Goal: Information Seeking & Learning: Learn about a topic

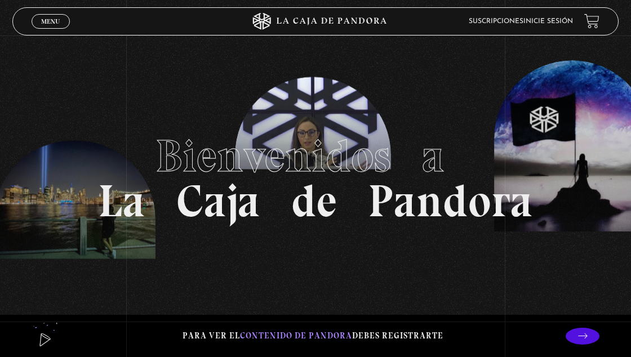
click at [50, 29] on link "Menu Cerrar" at bounding box center [51, 21] width 38 height 15
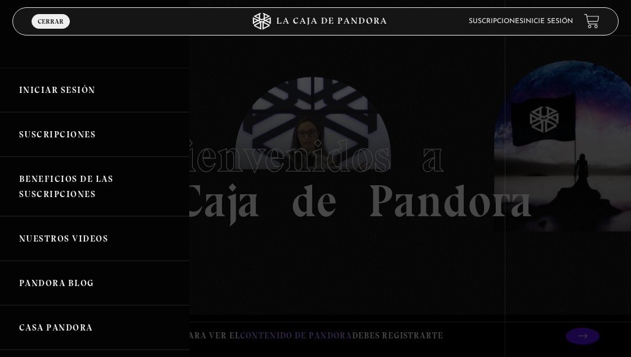
click at [49, 99] on link "Iniciar Sesión" at bounding box center [94, 90] width 189 height 44
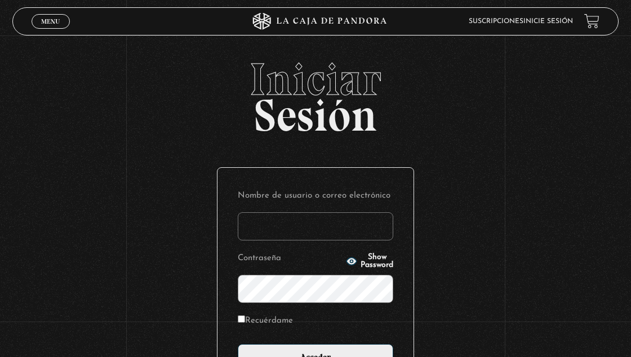
click at [275, 229] on input "Nombre de usuario o correo electrónico" at bounding box center [315, 226] width 155 height 28
click at [247, 229] on input "Nombre de usuario o correo electrónico" at bounding box center [315, 226] width 155 height 28
type input "bmenamora@gmail.com"
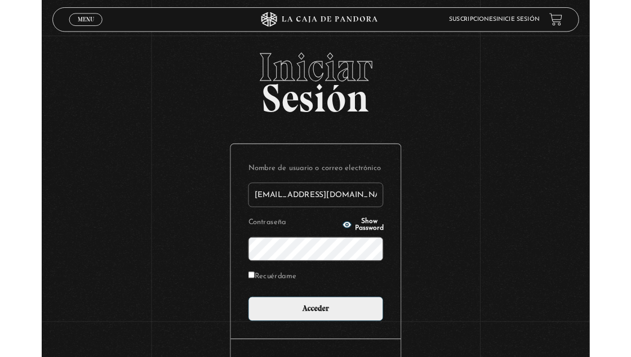
scroll to position [58, 0]
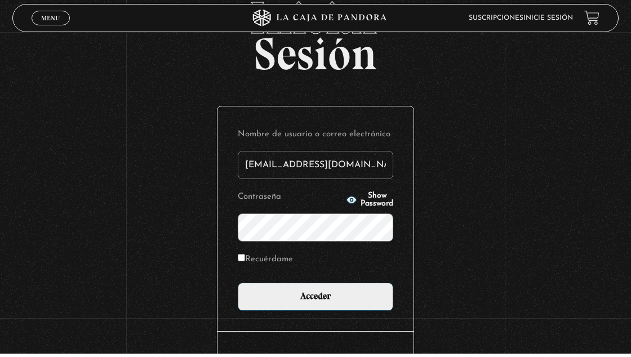
click at [245, 265] on input "Recuérdame" at bounding box center [241, 260] width 7 height 7
checkbox input "true"
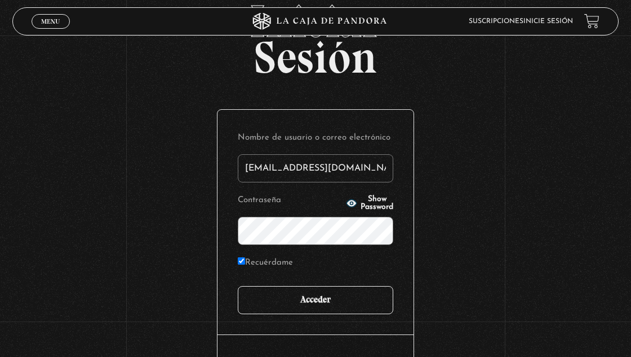
click at [271, 314] on input "Acceder" at bounding box center [315, 300] width 155 height 28
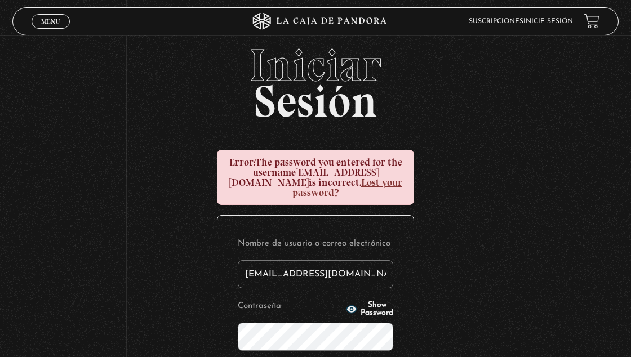
scroll to position [15, 0]
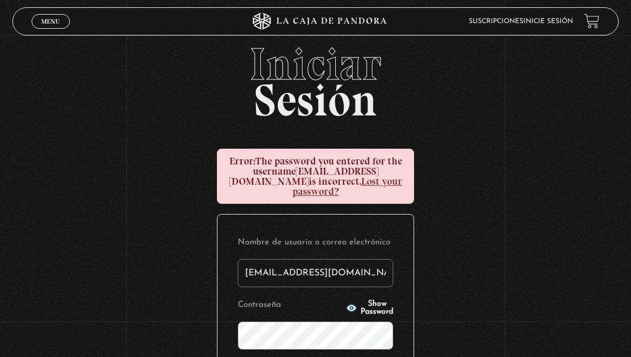
click at [373, 304] on span "Show Password" at bounding box center [376, 308] width 33 height 16
click at [365, 309] on span "Hide Password" at bounding box center [376, 308] width 33 height 16
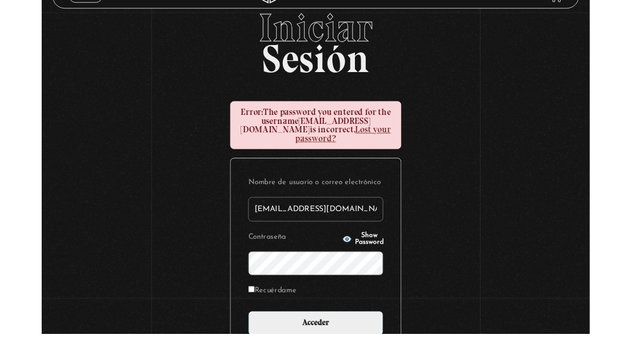
scroll to position [42, 0]
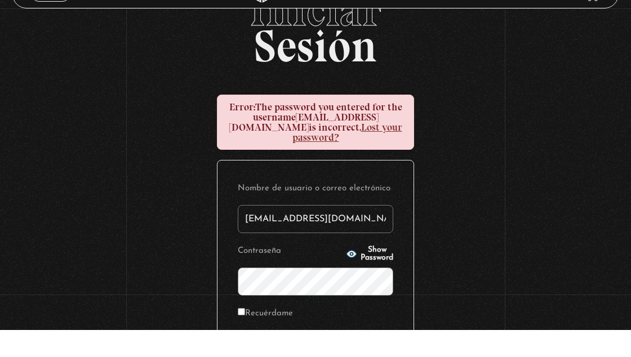
click at [380, 265] on form "Nombre de usuario o correo electrónico bmenamora@gmail.com Contraseña Show Pass…" at bounding box center [315, 300] width 155 height 184
click at [384, 278] on span "Show Password" at bounding box center [376, 281] width 33 height 16
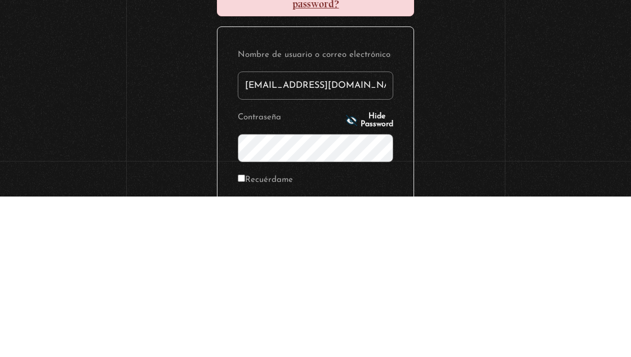
click at [507, 269] on div "Iniciar Sesión Error: The password you entered for the username bmenamora@gmail…" at bounding box center [315, 258] width 631 height 487
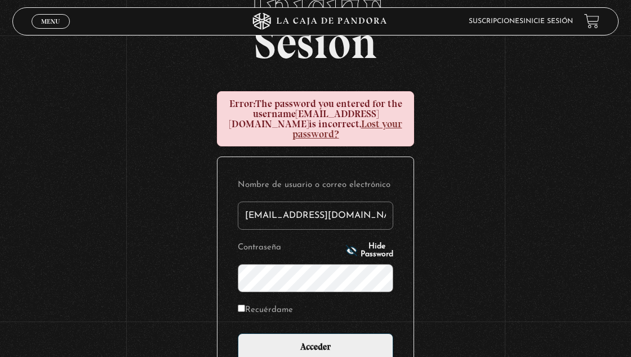
scroll to position [78, 0]
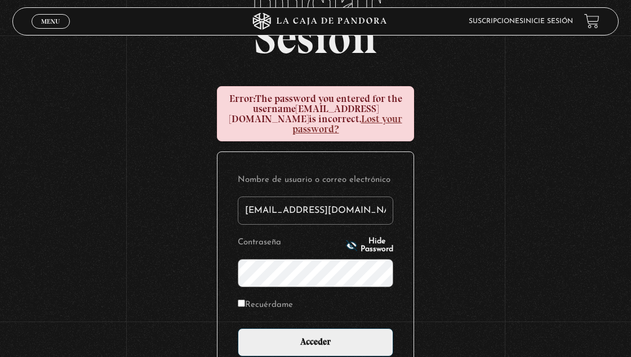
click at [245, 301] on input "Recuérdame" at bounding box center [241, 303] width 7 height 7
checkbox input "true"
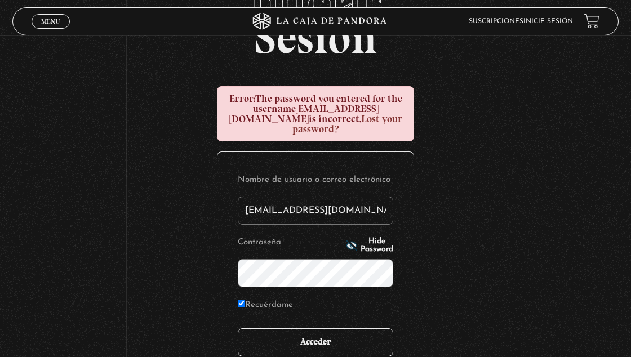
click at [264, 342] on input "Acceder" at bounding box center [315, 342] width 155 height 28
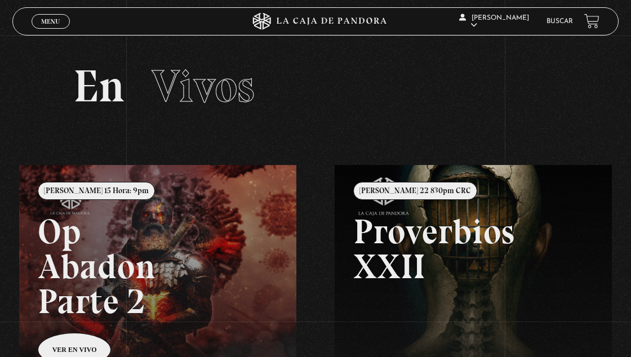
click at [557, 24] on link "Buscar" at bounding box center [559, 21] width 26 height 7
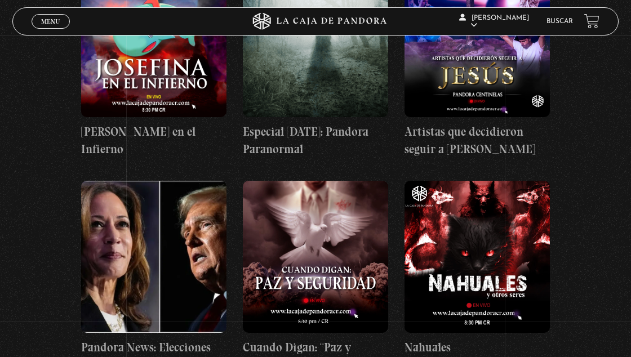
scroll to position [3899, 0]
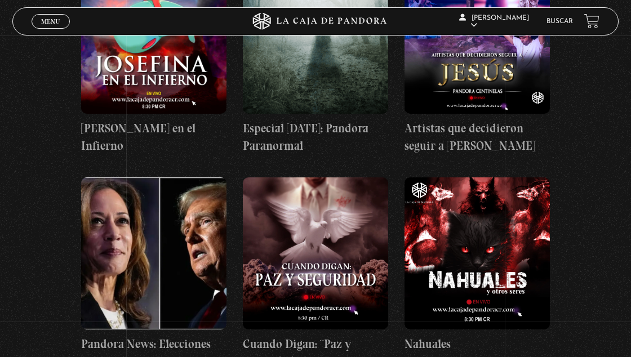
click at [304, 229] on figure at bounding box center [315, 253] width 145 height 152
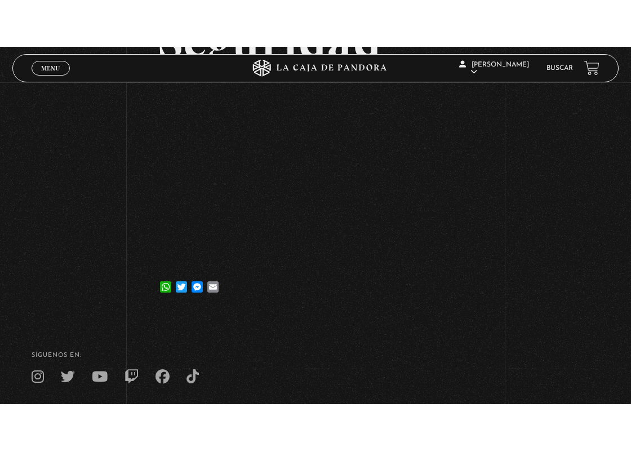
scroll to position [231, 0]
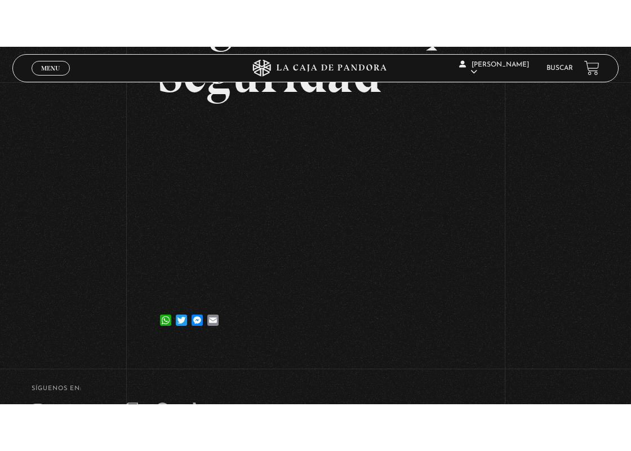
scroll to position [191, 0]
